Goal: Information Seeking & Learning: Learn about a topic

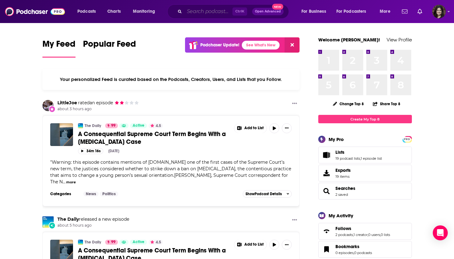
click at [202, 15] on input "Search podcasts, credits, & more..." at bounding box center [208, 12] width 48 height 10
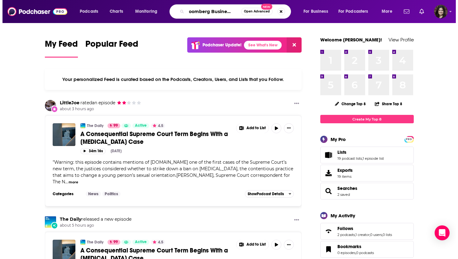
scroll to position [0, 11]
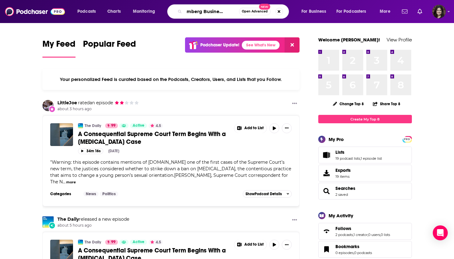
type input "Bloomberg Businessweek"
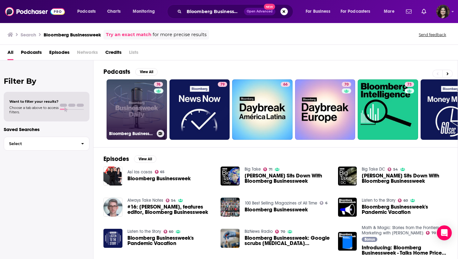
click at [135, 110] on link "76 Bloomberg Businessweek" at bounding box center [137, 109] width 60 height 60
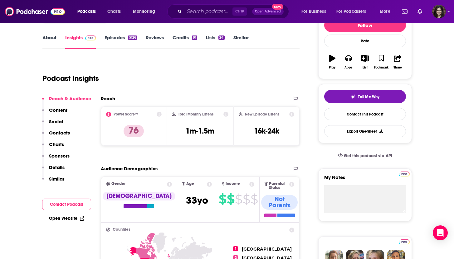
scroll to position [94, 0]
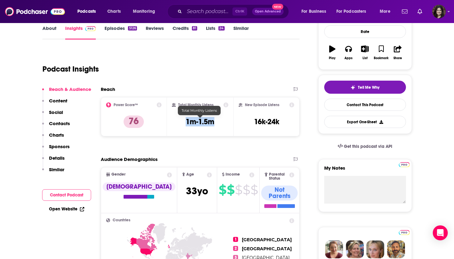
drag, startPoint x: 221, startPoint y: 123, endPoint x: 185, endPoint y: 123, distance: 35.9
click at [185, 123] on div "Total Monthly Listens 1m-1.5m" at bounding box center [200, 117] width 56 height 29
copy h3 "1m-1.5m"
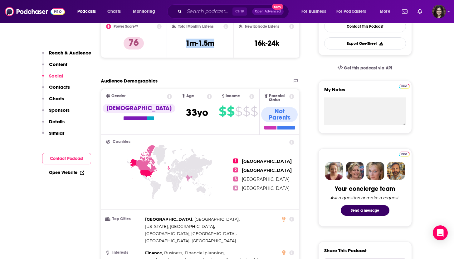
scroll to position [0, 0]
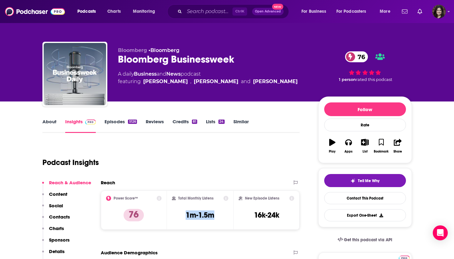
click at [67, 182] on p "Reach & Audience" at bounding box center [70, 183] width 42 height 6
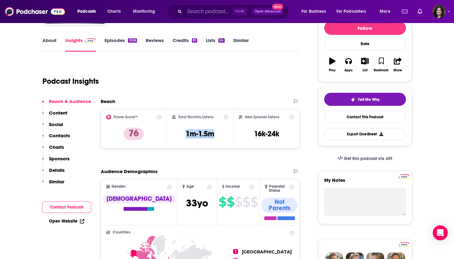
scroll to position [93, 0]
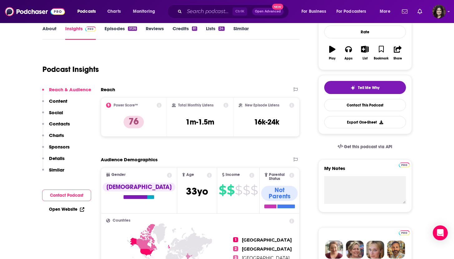
click at [160, 104] on icon at bounding box center [158, 105] width 5 height 5
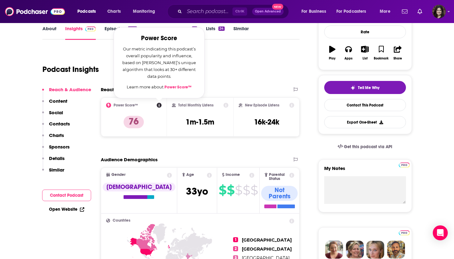
click at [224, 104] on icon at bounding box center [225, 105] width 5 height 5
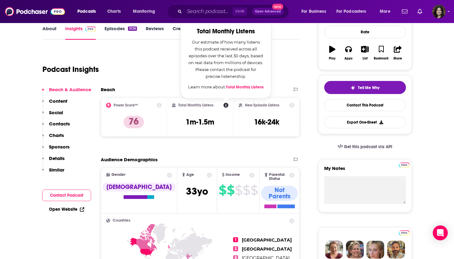
click at [292, 105] on icon at bounding box center [291, 105] width 5 height 5
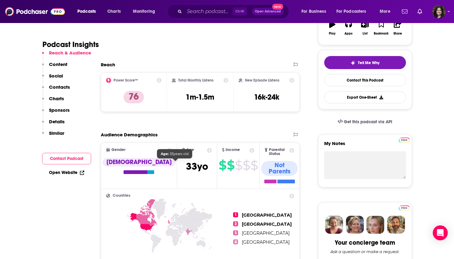
scroll to position [156, 0]
